Goal: Task Accomplishment & Management: Manage account settings

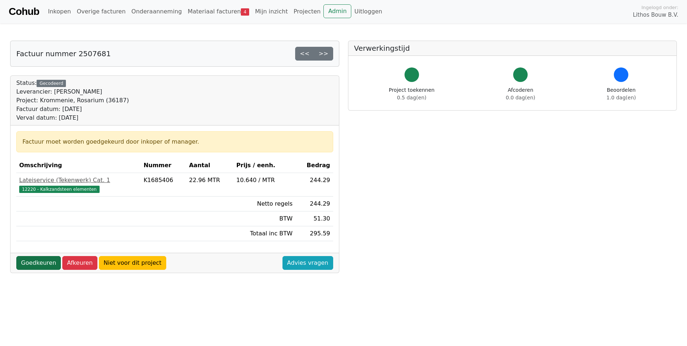
click at [41, 261] on link "Goedkeuren" at bounding box center [38, 263] width 45 height 14
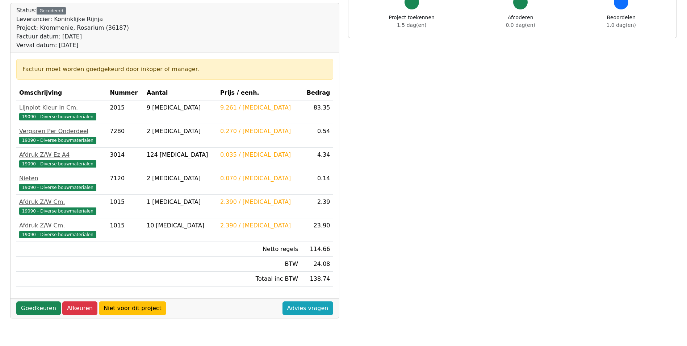
scroll to position [109, 0]
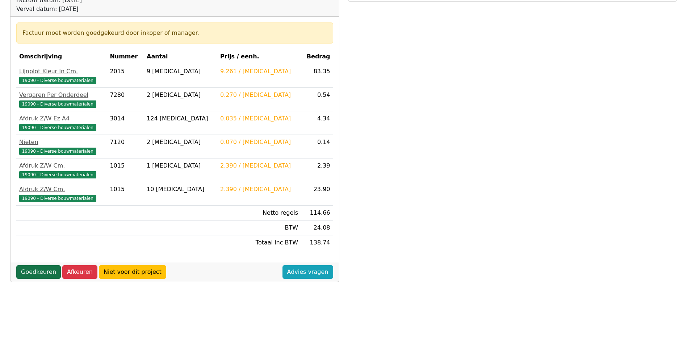
click at [38, 273] on link "Goedkeuren" at bounding box center [38, 272] width 45 height 14
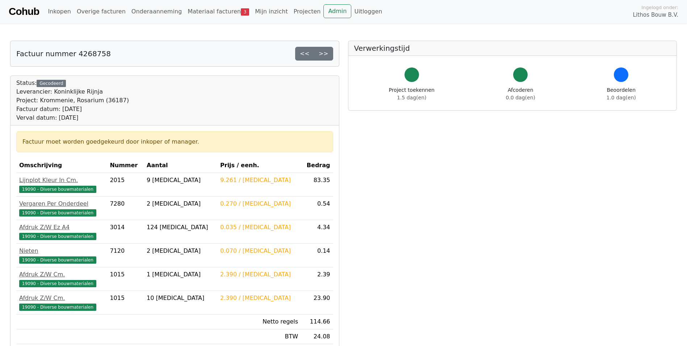
scroll to position [108, 0]
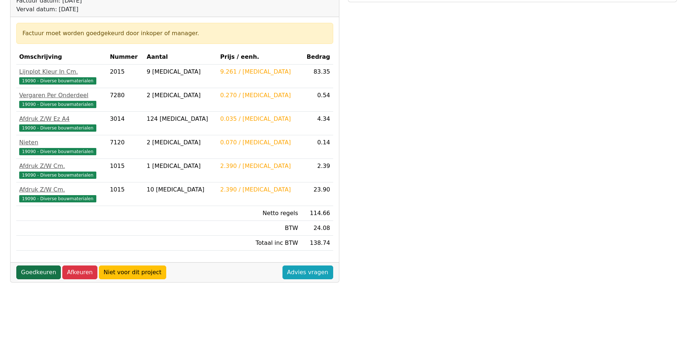
click at [39, 273] on link "Goedkeuren" at bounding box center [38, 272] width 45 height 14
